Goal: Task Accomplishment & Management: Manage account settings

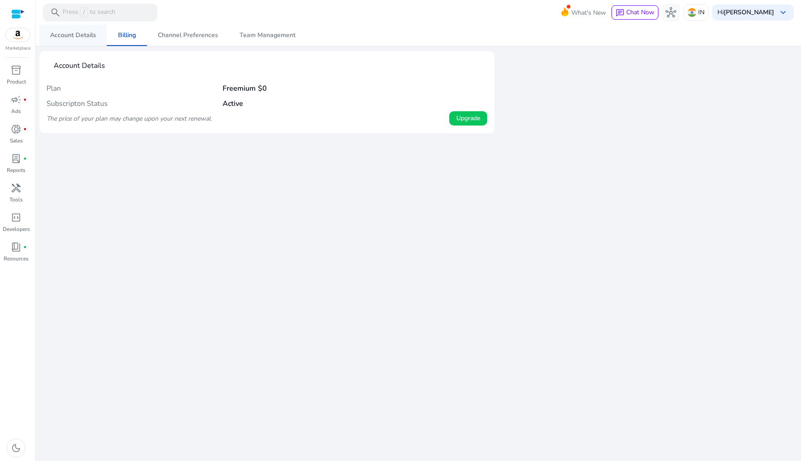
click at [80, 40] on span "Account Details" at bounding box center [73, 35] width 46 height 21
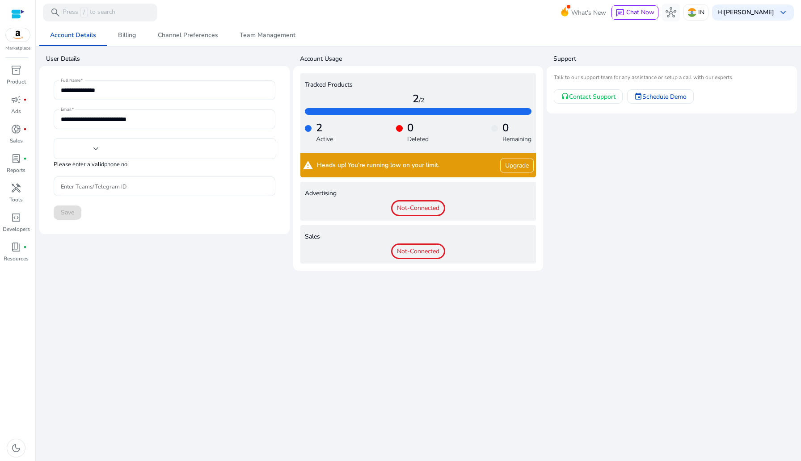
type input "***"
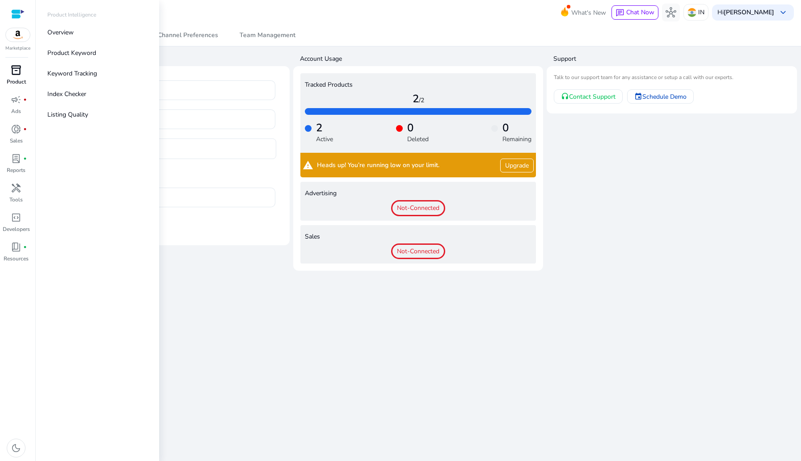
click at [30, 67] on link "inventory_2 Product" at bounding box center [16, 77] width 32 height 29
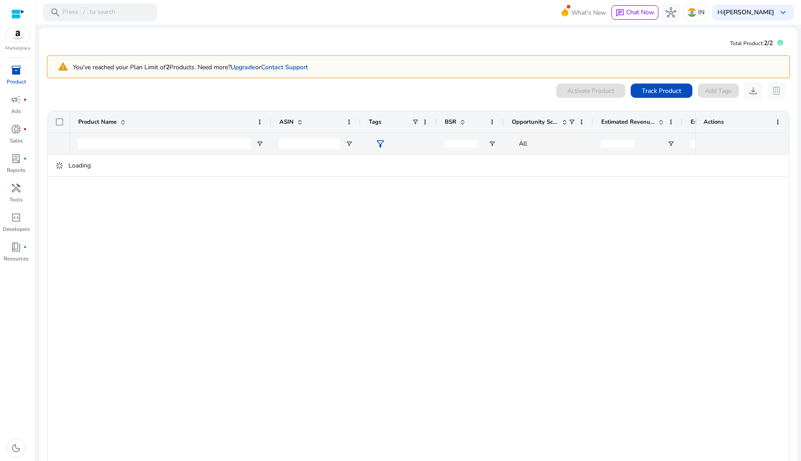
click at [15, 16] on div at bounding box center [17, 14] width 13 height 10
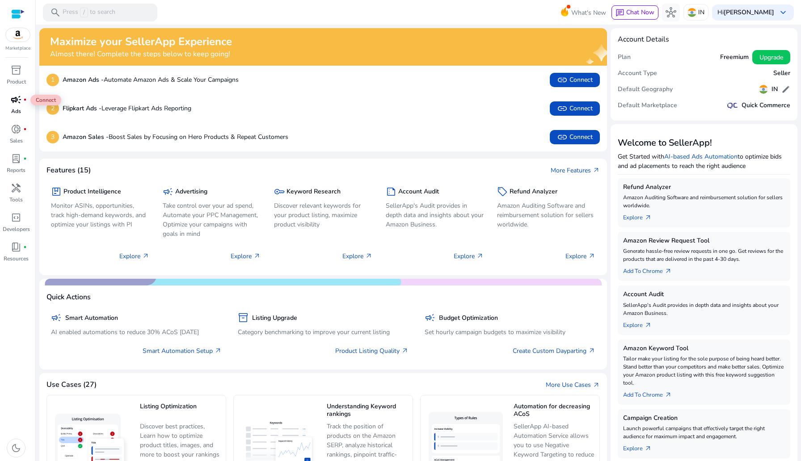
click at [15, 101] on span "campaign" at bounding box center [16, 99] width 11 height 11
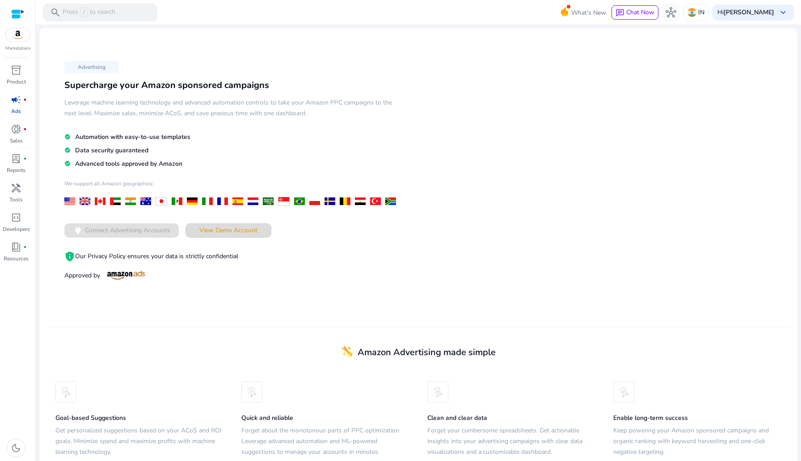
click at [238, 235] on span at bounding box center [228, 230] width 85 height 21
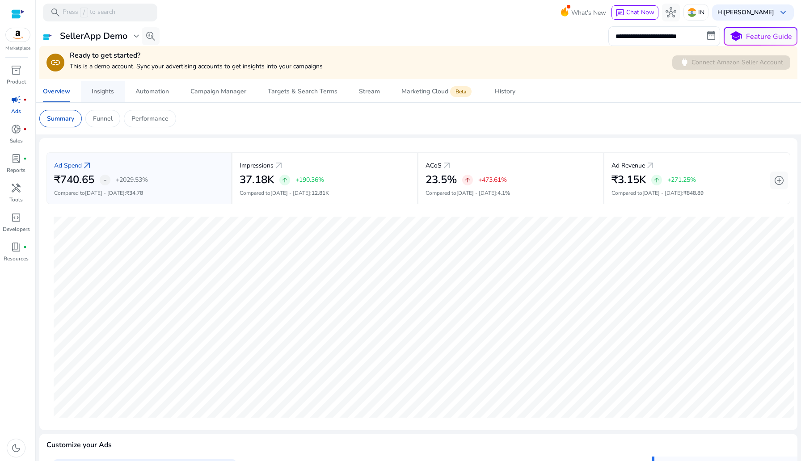
click at [101, 92] on div "Insights" at bounding box center [103, 91] width 22 height 6
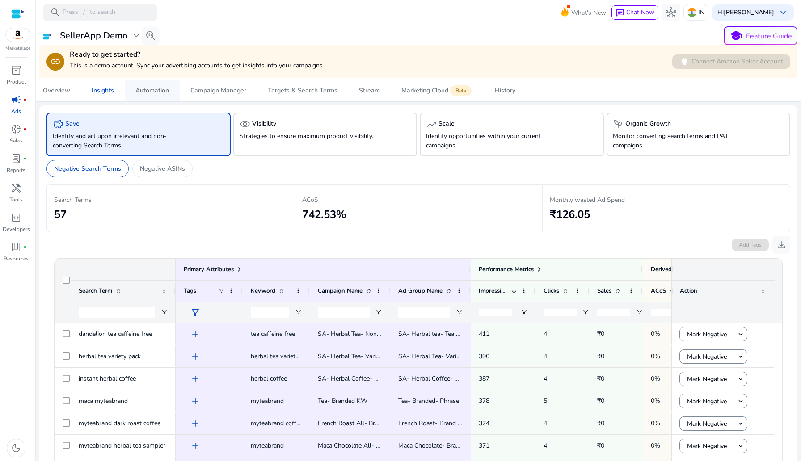
click at [151, 90] on div "Automation" at bounding box center [152, 91] width 34 height 6
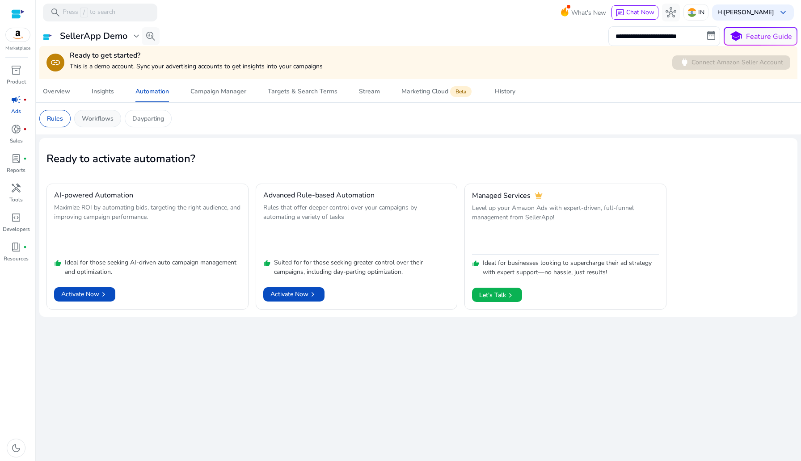
click at [101, 119] on p "Workflows" at bounding box center [98, 118] width 32 height 9
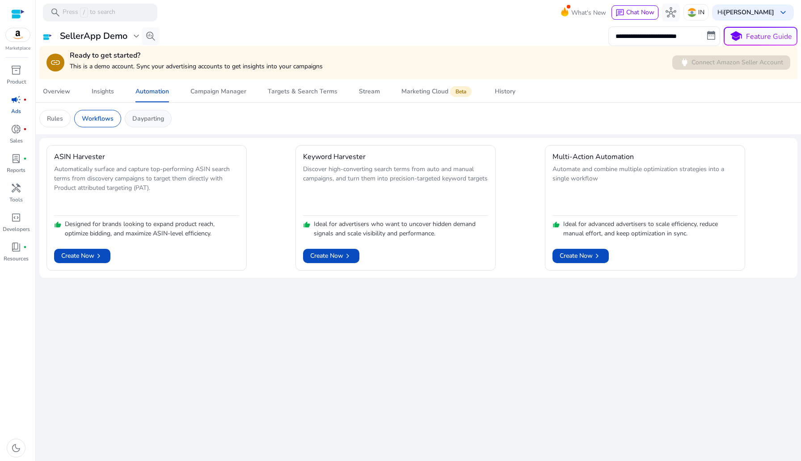
click at [145, 122] on p "Dayparting" at bounding box center [148, 118] width 32 height 9
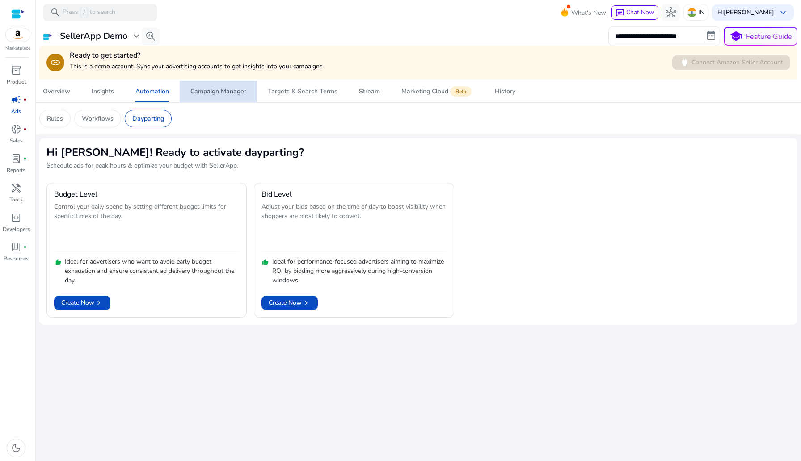
click at [227, 95] on div "Campaign Manager" at bounding box center [218, 91] width 56 height 6
